Goal: Task Accomplishment & Management: Use online tool/utility

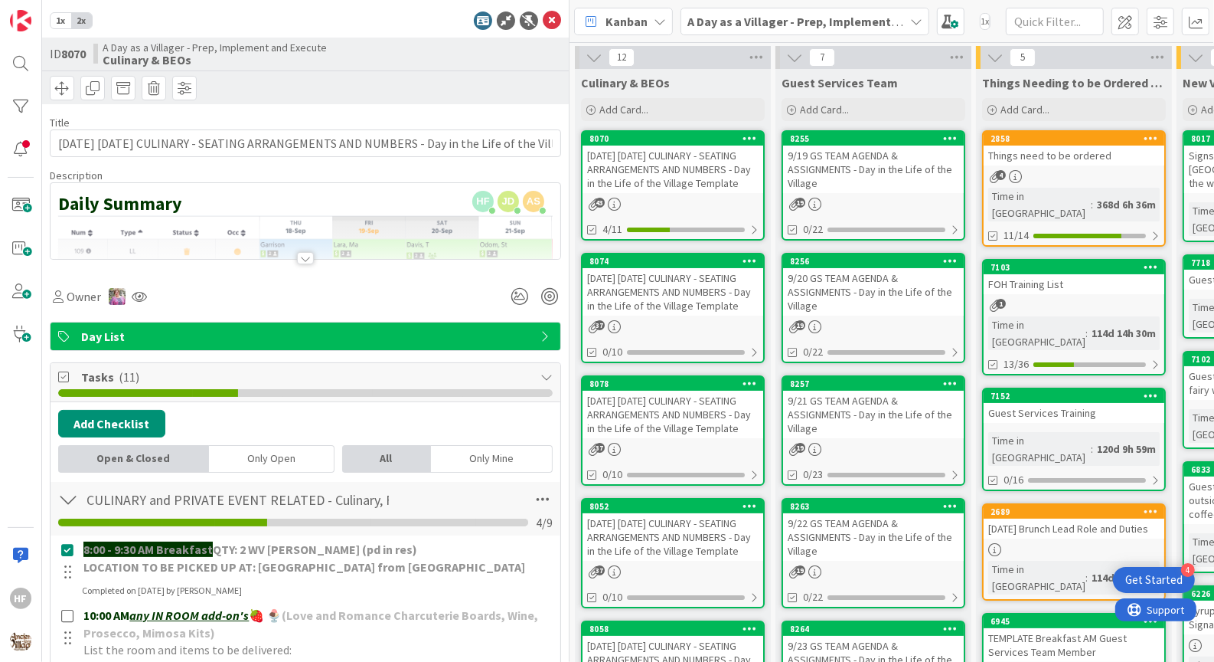
scroll to position [1277, 0]
click at [550, 22] on icon at bounding box center [552, 20] width 18 height 18
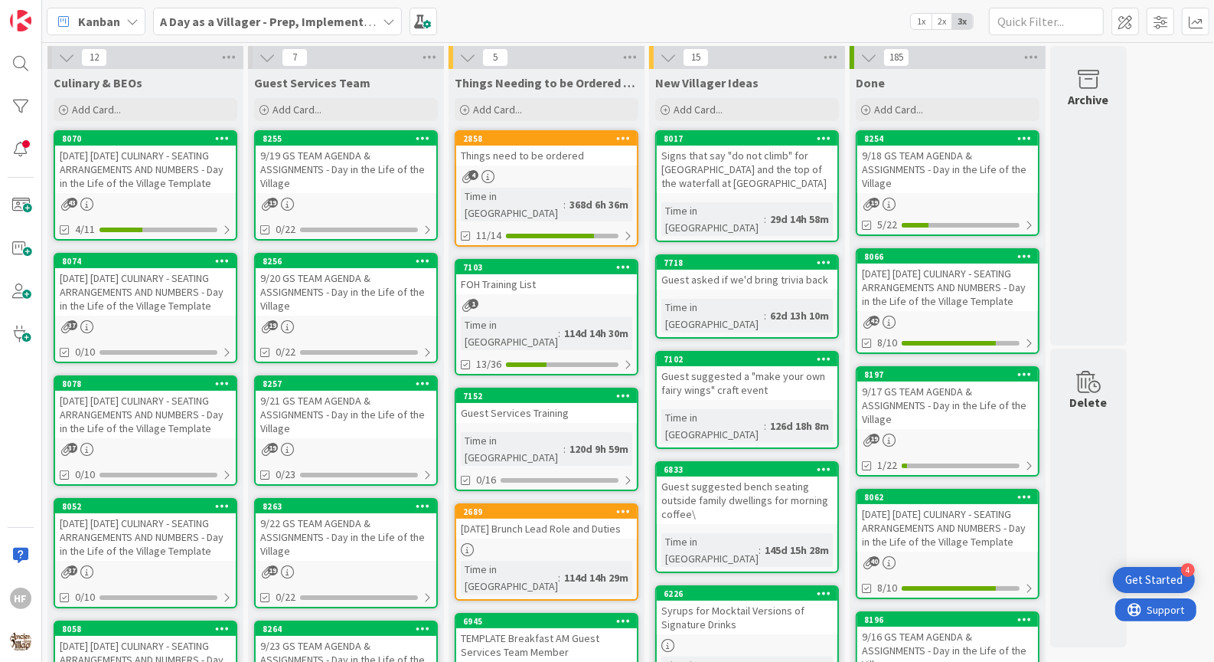
click at [172, 300] on div "[DATE] [DATE] CULINARY - SEATING ARRANGEMENTS AND NUMBERS - Day in the Life of …" at bounding box center [145, 291] width 181 height 47
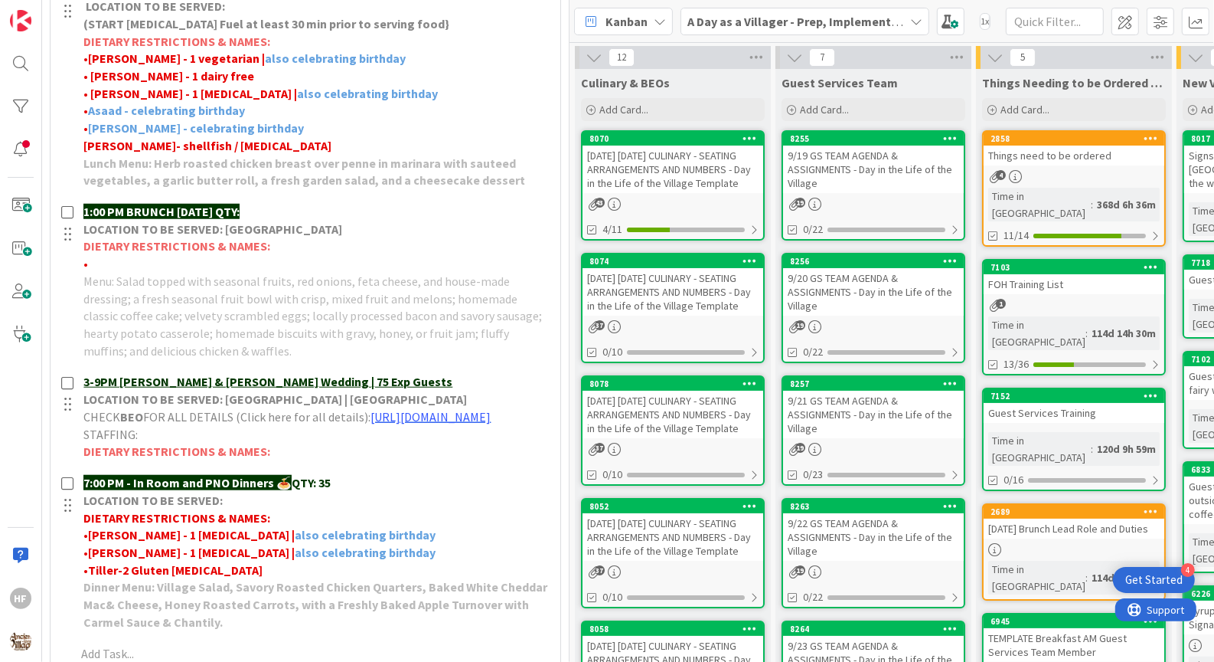
scroll to position [1018, 0]
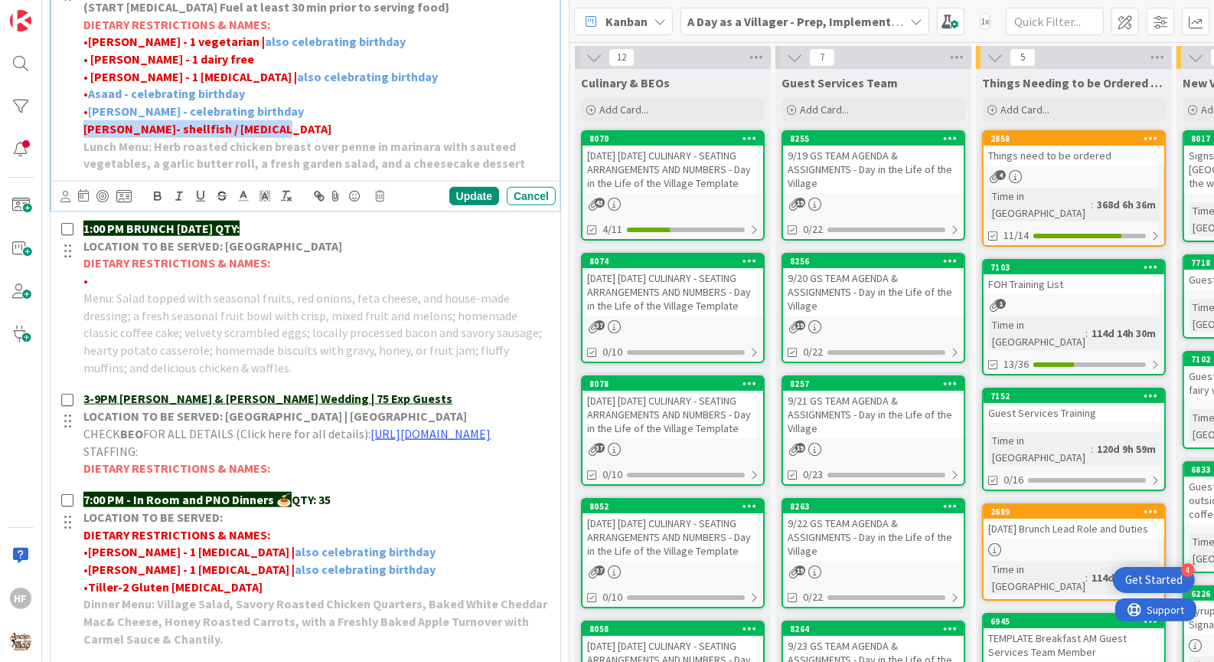
drag, startPoint x: 283, startPoint y: 131, endPoint x: 63, endPoint y: 130, distance: 220.5
click at [62, 130] on div "12:30 PM LUNCH PASSES 🍝 🍄 HOW MANY QTY: 19 LOCATION TO BE SERVED: (START [MEDIC…" at bounding box center [306, 68] width 498 height 218
paste div
click at [83, 127] on div "12:30 PM LUNCH PASSES 🍝 🍄 HOW MANY QTY: 19 LOCATION TO BE SERVED: (START [MEDIC…" at bounding box center [316, 68] width 479 height 218
click at [462, 188] on div "Update" at bounding box center [474, 196] width 50 height 18
